Goal: Task Accomplishment & Management: Manage account settings

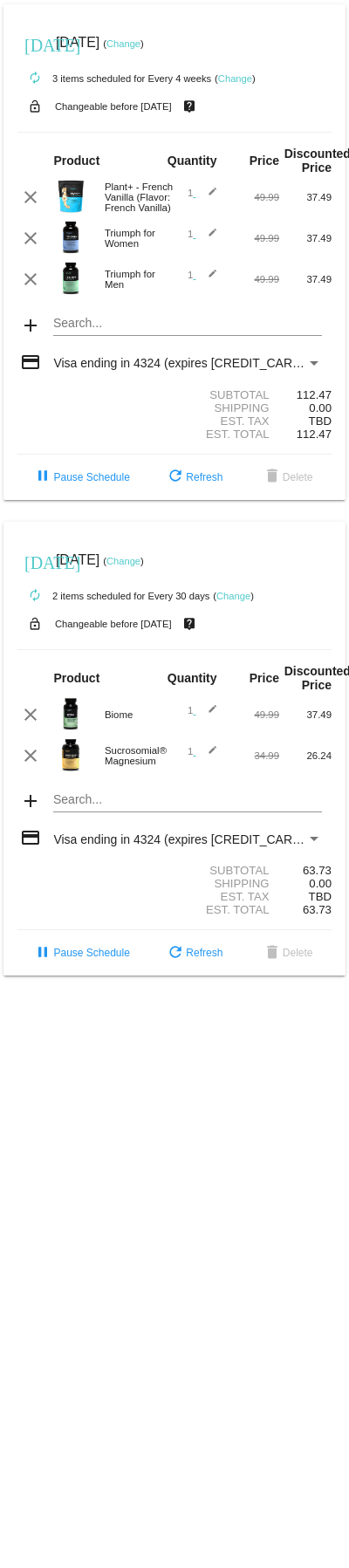
click at [140, 39] on link "Change" at bounding box center [123, 44] width 34 height 11
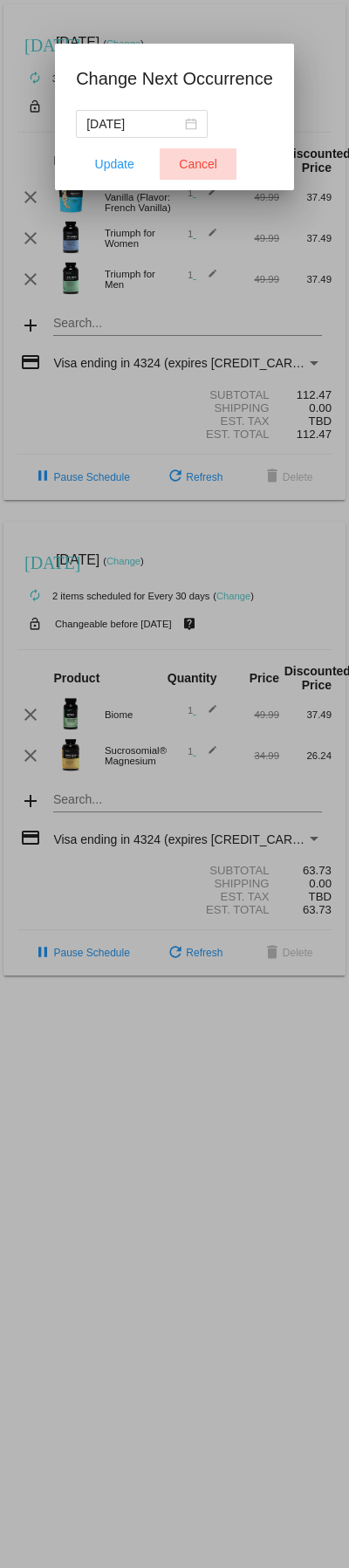
click at [203, 159] on span "Cancel" at bounding box center [198, 164] width 38 height 14
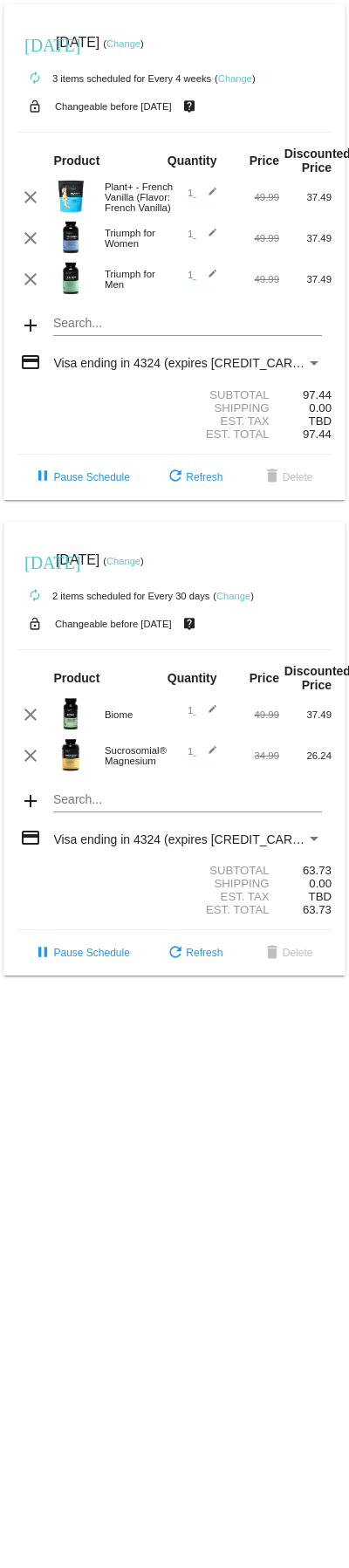
click at [140, 566] on link "Change" at bounding box center [123, 561] width 34 height 11
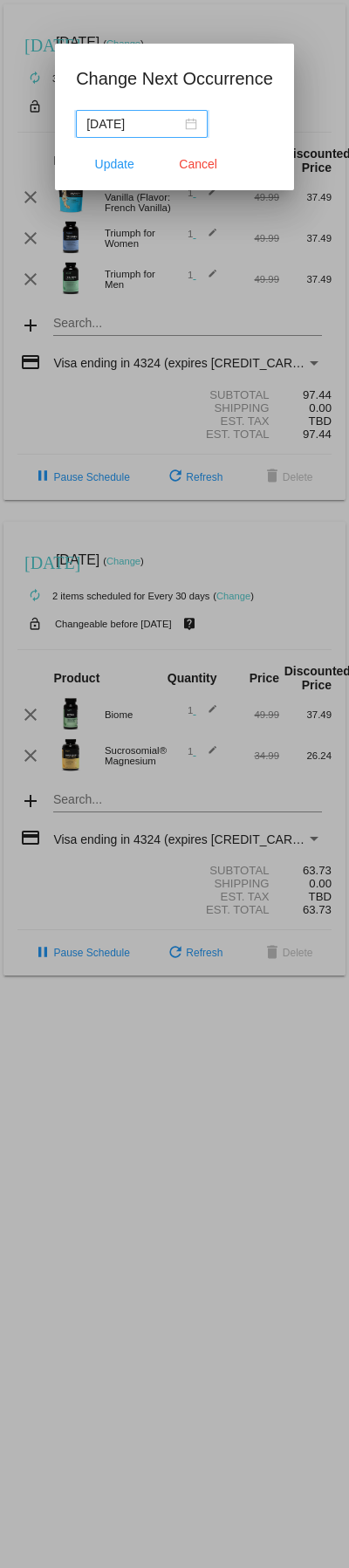
click at [193, 122] on div "2025-09-03" at bounding box center [141, 124] width 111 height 20
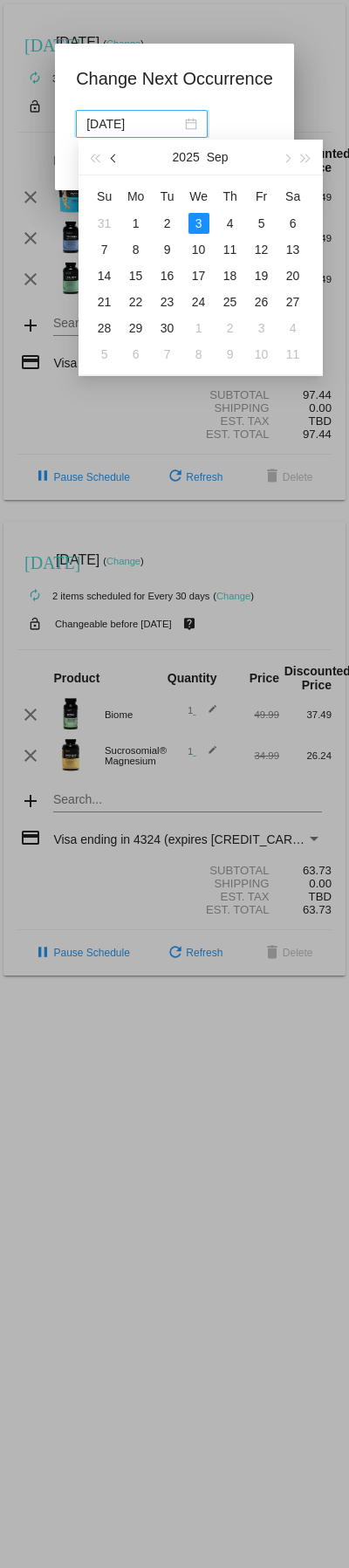
click at [112, 156] on span "button" at bounding box center [115, 159] width 9 height 9
click at [231, 322] on div "28" at bounding box center [231, 329] width 21 height 21
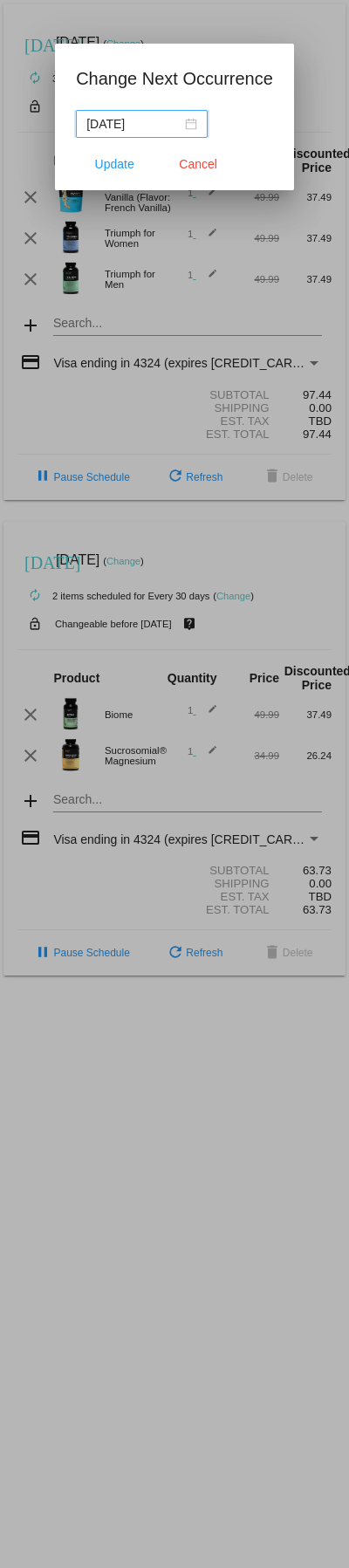
type input "2025-08-28"
click at [116, 164] on span "Update" at bounding box center [115, 164] width 39 height 14
